Goal: Complete application form

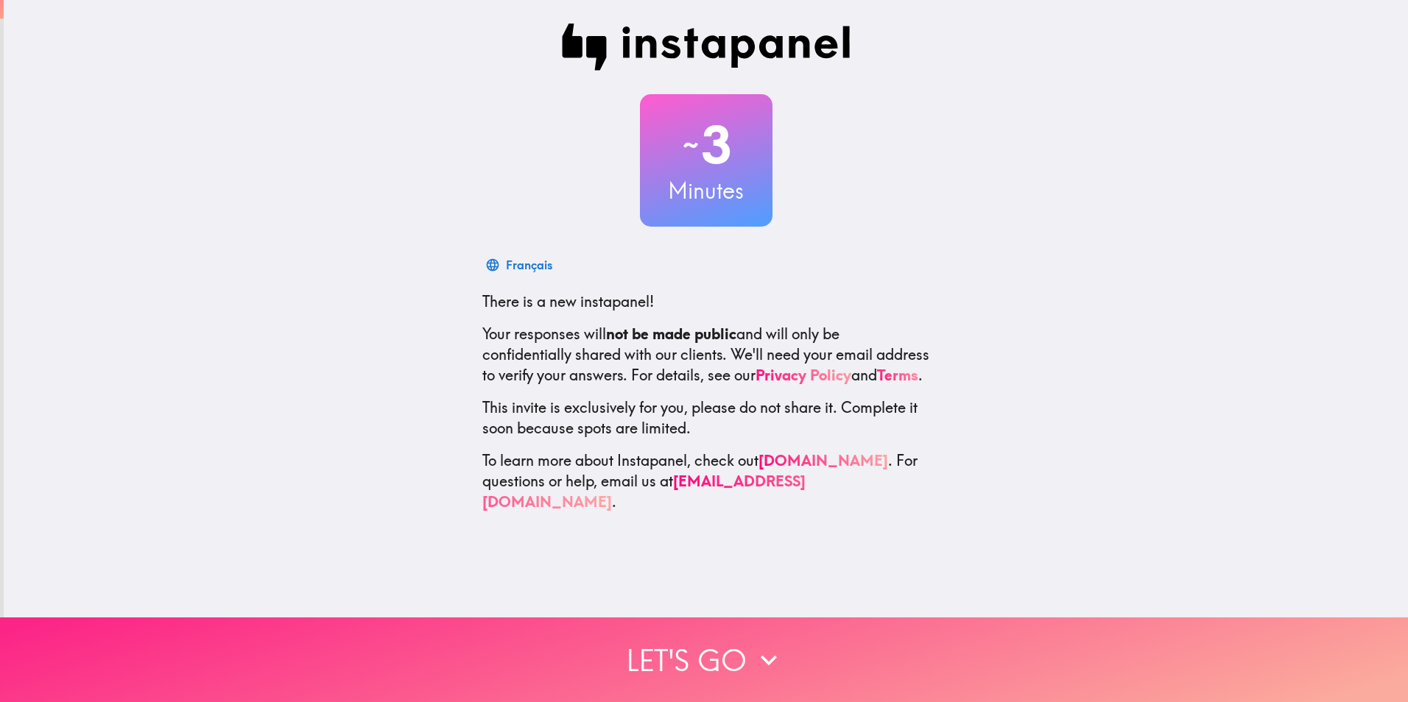
click at [704, 648] on button "Let's go" at bounding box center [704, 660] width 1408 height 85
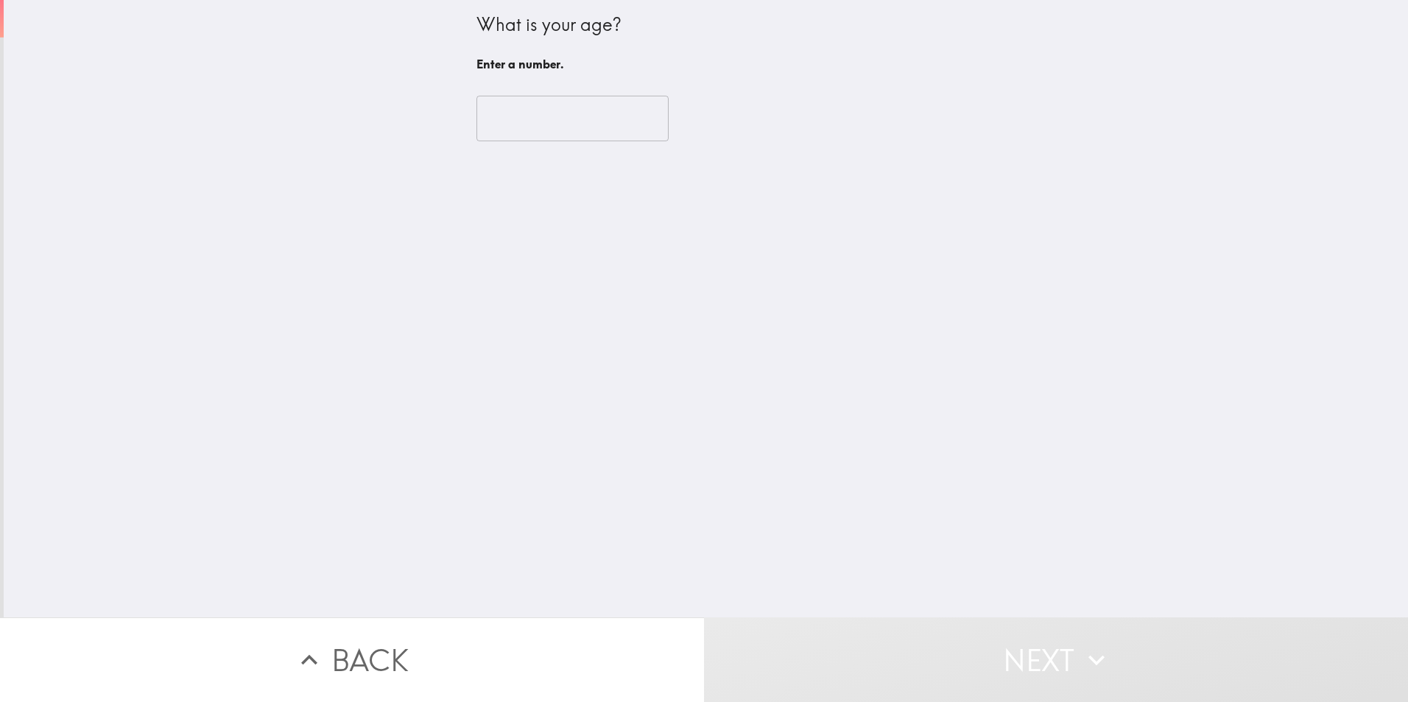
click at [507, 112] on input "number" at bounding box center [572, 119] width 192 height 46
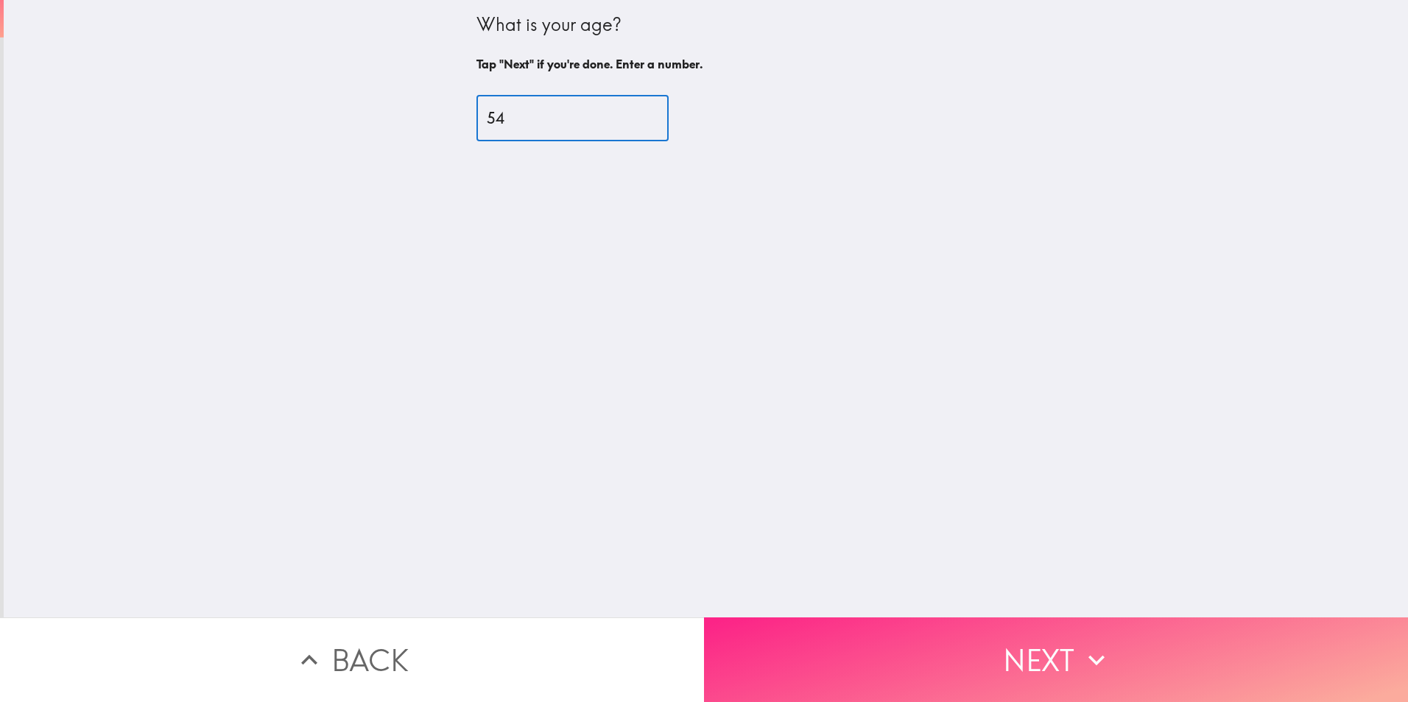
type input "54"
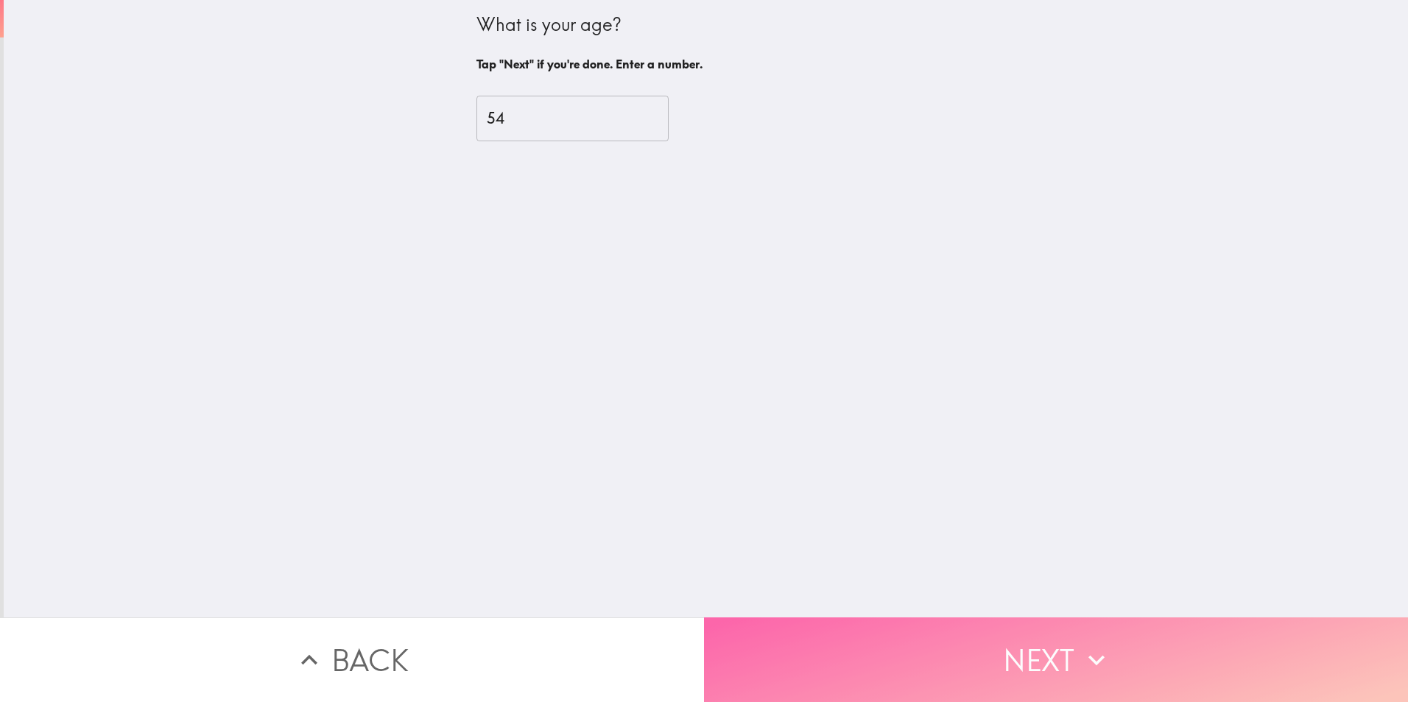
click at [1020, 655] on button "Next" at bounding box center [1056, 660] width 704 height 85
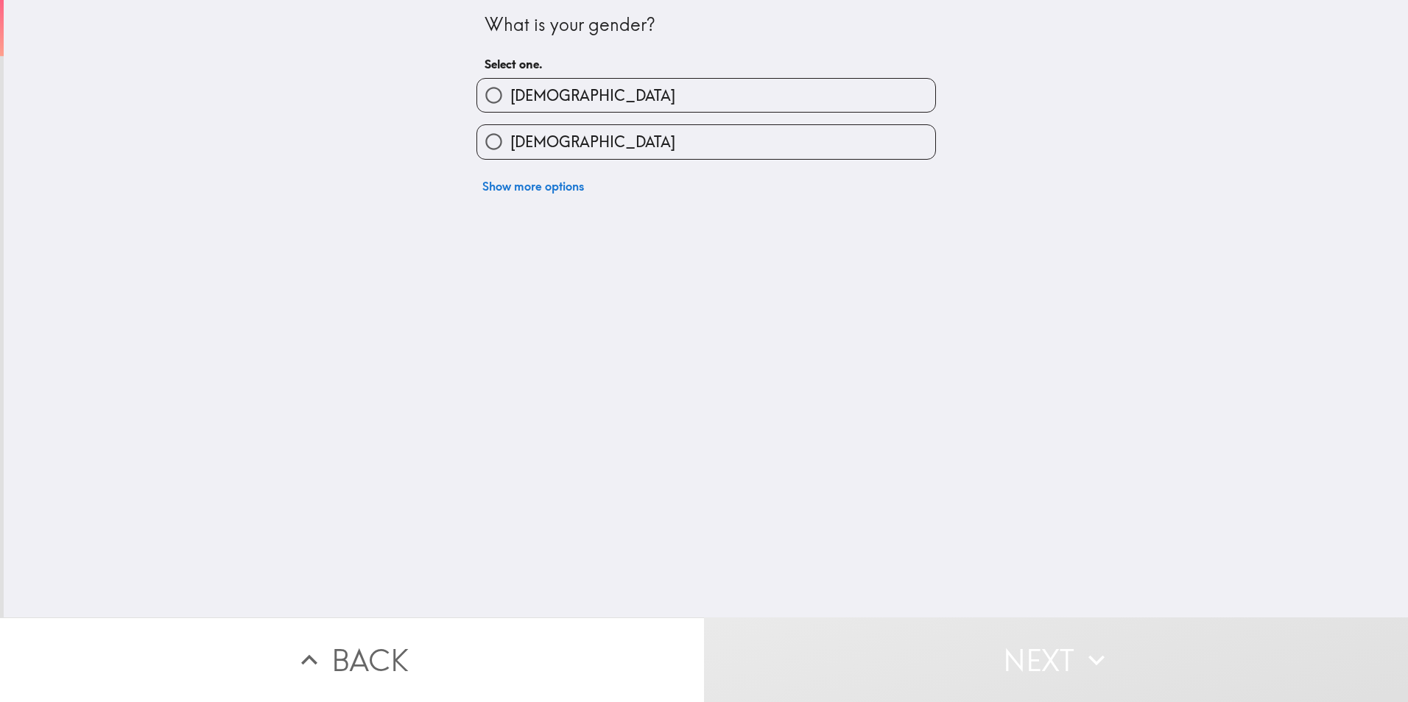
click at [540, 144] on span "[DEMOGRAPHIC_DATA]" at bounding box center [592, 142] width 165 height 21
click at [510, 144] on input "[DEMOGRAPHIC_DATA]" at bounding box center [493, 141] width 33 height 33
radio input "true"
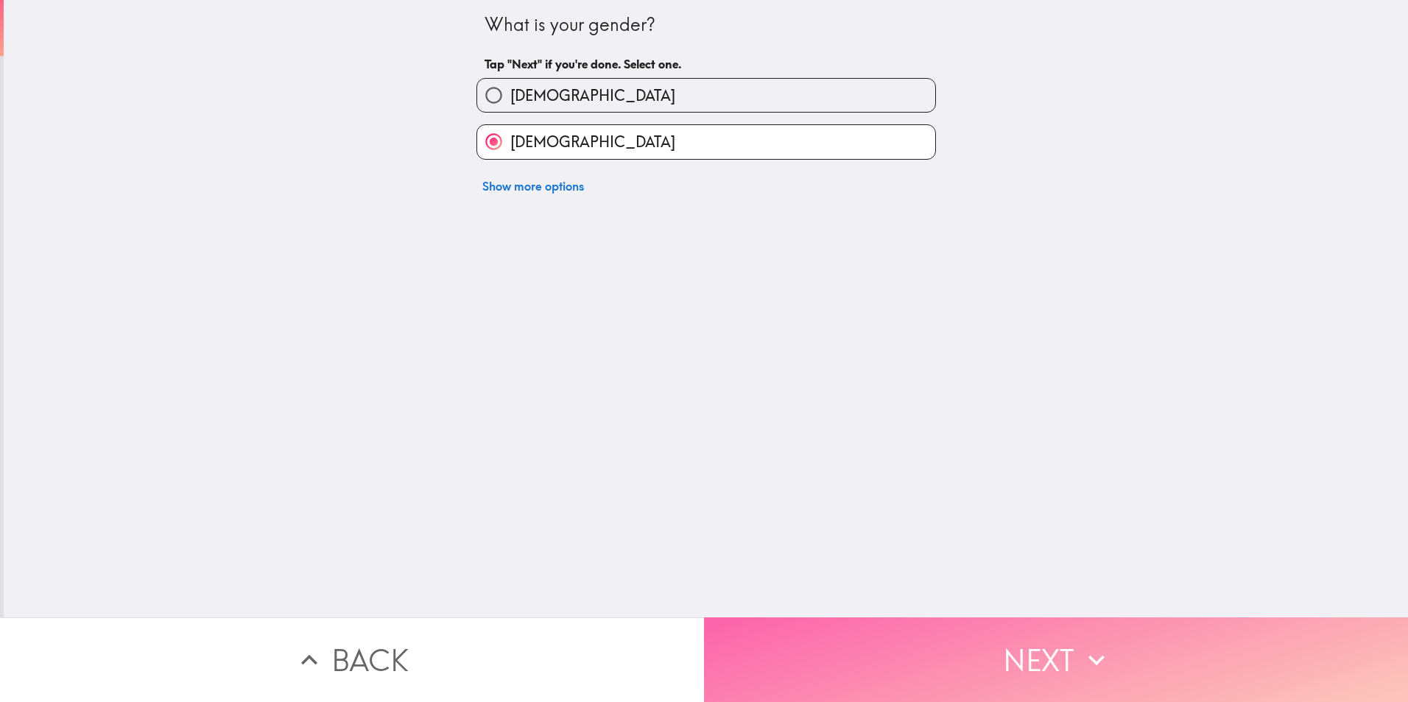
click at [987, 637] on button "Next" at bounding box center [1056, 660] width 704 height 85
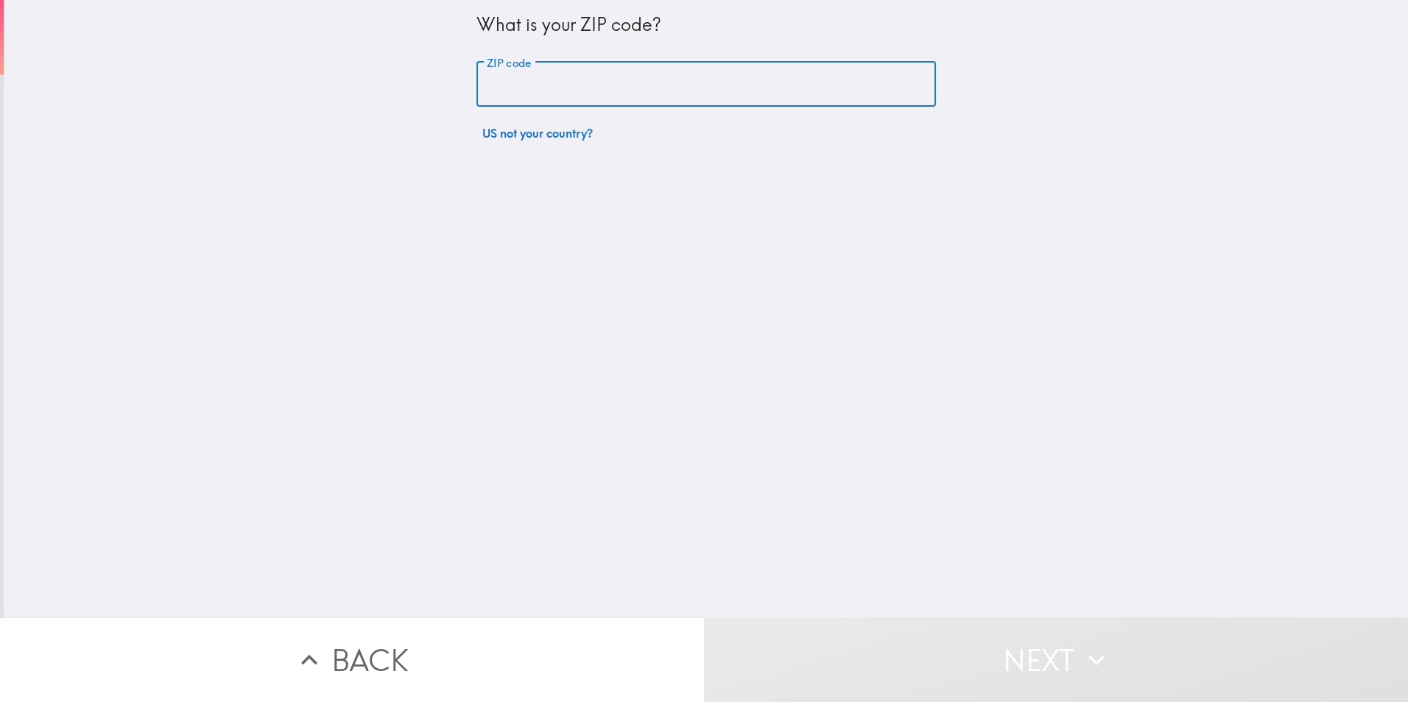
click at [532, 98] on input "ZIP code" at bounding box center [705, 85] width 459 height 46
type input "91324"
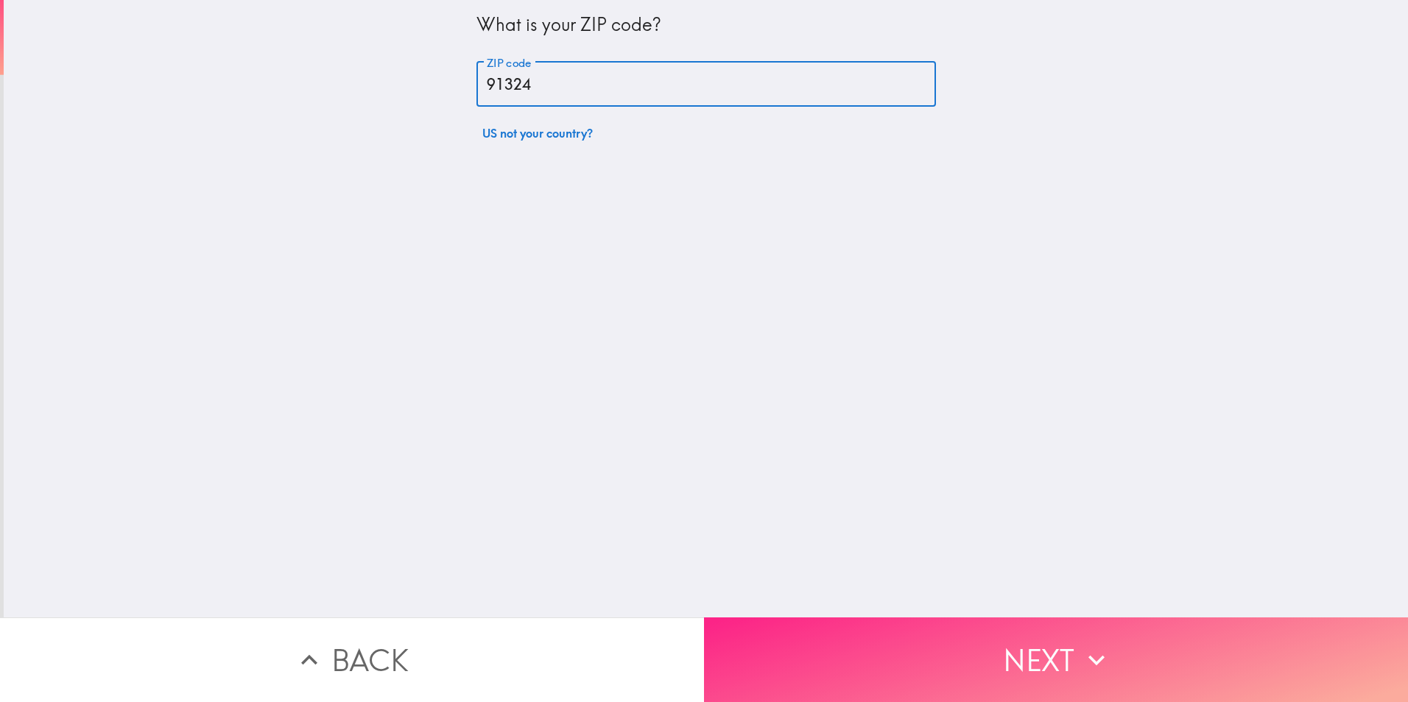
click at [1023, 663] on button "Next" at bounding box center [1056, 660] width 704 height 85
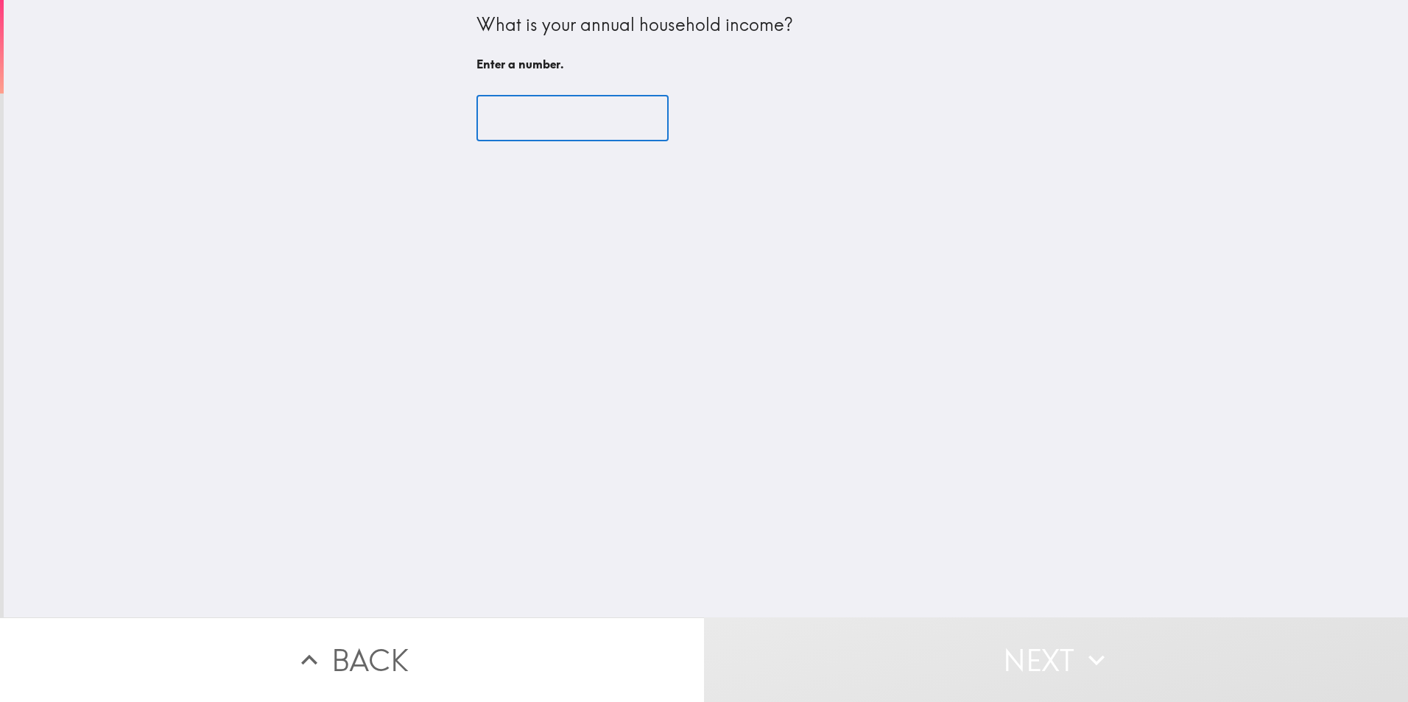
click at [538, 104] on input "number" at bounding box center [572, 119] width 192 height 46
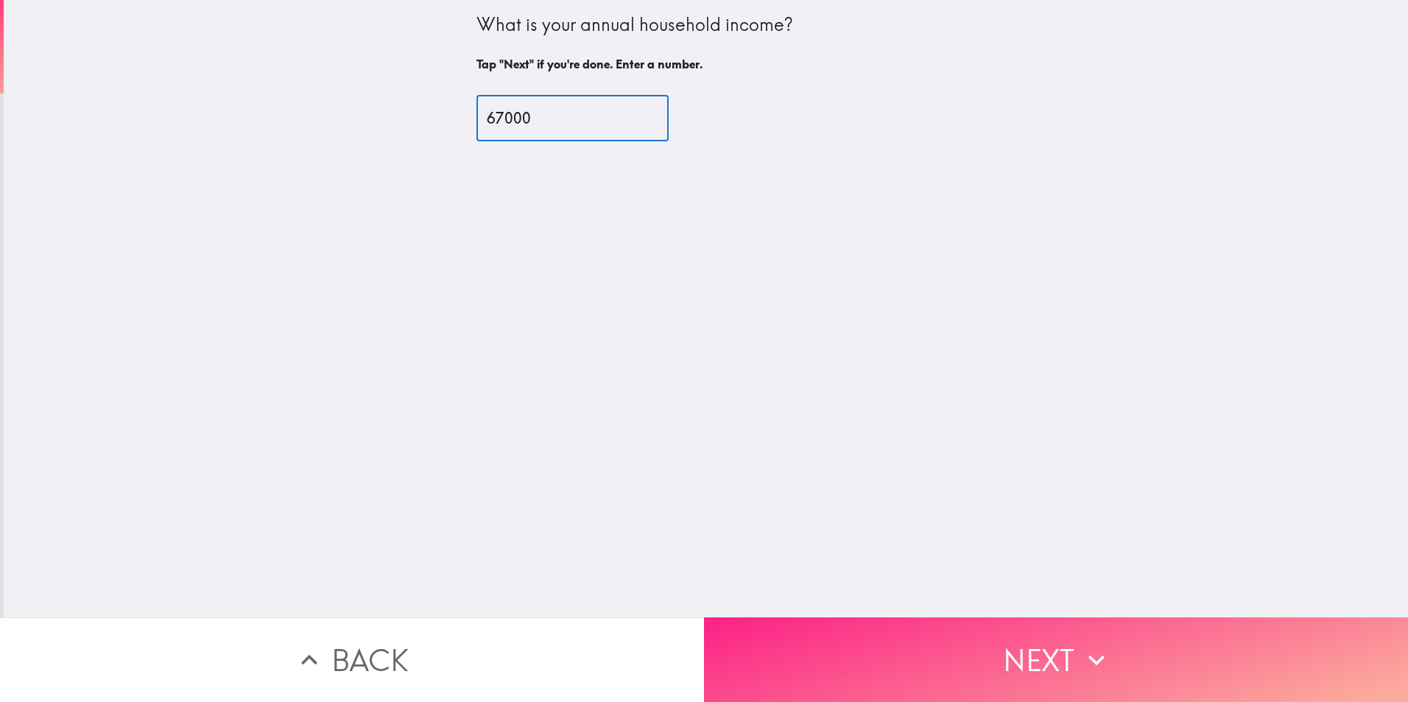
type input "67000"
click at [1048, 642] on button "Next" at bounding box center [1056, 660] width 704 height 85
